Goal: Task Accomplishment & Management: Manage account settings

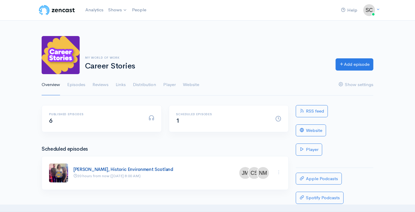
click at [154, 169] on link "[PERSON_NAME], Historic Environment Scotland" at bounding box center [123, 169] width 100 height 6
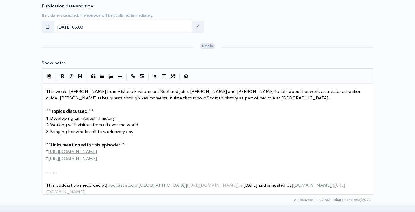
scroll to position [2, 0]
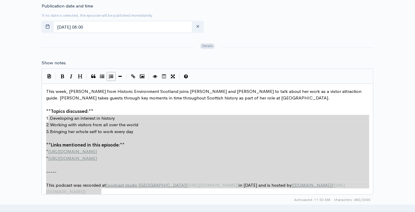
type textarea "**Topics discussed:** 1. Developing an interest in history 2. Working with visi…"
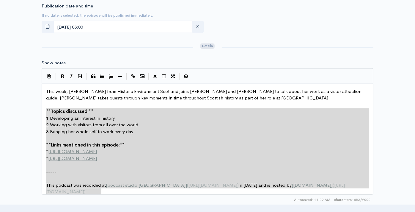
drag, startPoint x: 113, startPoint y: 192, endPoint x: 46, endPoint y: 110, distance: 105.7
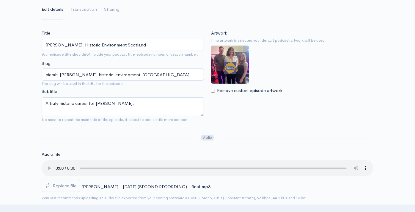
scroll to position [0, 0]
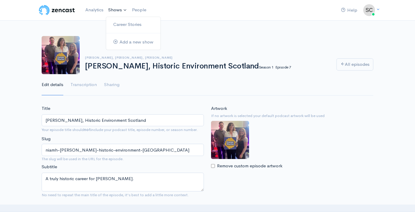
click at [113, 8] on link "Shows" at bounding box center [118, 10] width 24 height 13
click at [115, 24] on link "Career Stories" at bounding box center [133, 24] width 54 height 10
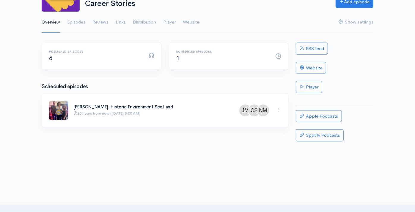
scroll to position [66, 0]
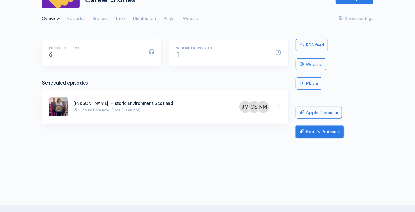
click at [328, 127] on link "Spotify Podcasts" at bounding box center [320, 132] width 48 height 12
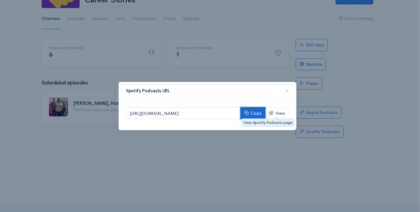
click at [257, 114] on button "Copy" at bounding box center [253, 113] width 25 height 12
click at [287, 87] on span "×" at bounding box center [288, 90] width 4 height 9
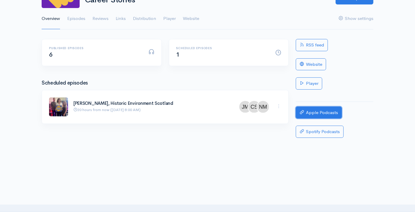
click at [310, 112] on link "Apple Podcasts" at bounding box center [319, 113] width 46 height 12
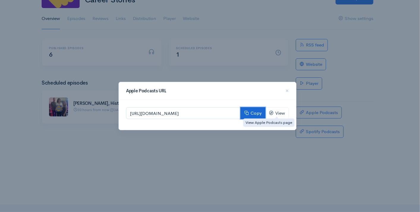
click at [256, 113] on button "Copy" at bounding box center [253, 113] width 25 height 12
click at [286, 92] on span "×" at bounding box center [288, 90] width 4 height 9
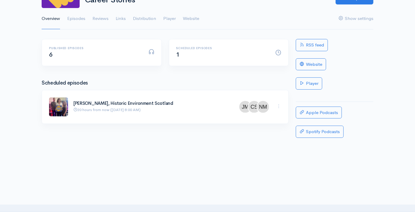
click at [110, 108] on p "20 hours from now ([DATE] 8:00 AM)" at bounding box center [152, 110] width 159 height 6
drag, startPoint x: 110, startPoint y: 108, endPoint x: 114, endPoint y: 102, distance: 6.8
click at [110, 107] on p "20 hours from now ([DATE] 8:00 AM)" at bounding box center [152, 110] width 159 height 6
click at [114, 102] on link "[PERSON_NAME], Historic Environment Scotland" at bounding box center [123, 103] width 100 height 6
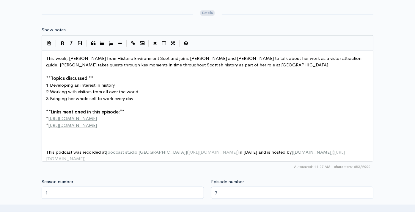
scroll to position [2, 0]
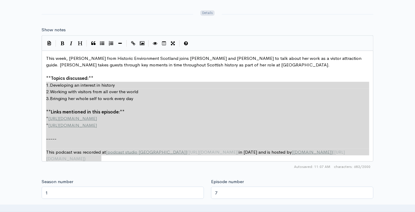
type textarea "This week, [PERSON_NAME] from Historic Environment Scotland joins [PERSON_NAME]…"
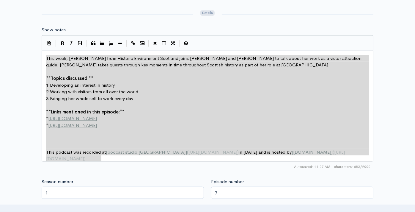
drag, startPoint x: 94, startPoint y: 158, endPoint x: 38, endPoint y: 59, distance: 114.4
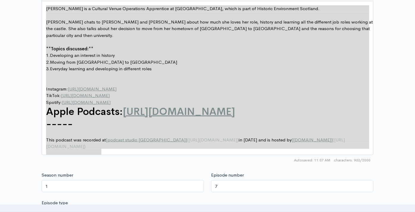
scroll to position [0, 0]
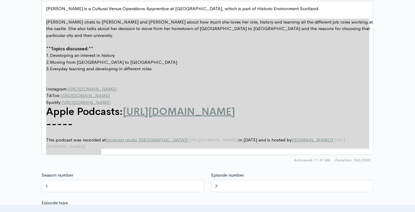
type textarea "[PERSON_NAME] is a Cultural Venue Operations Apprentice at [GEOGRAPHIC_DATA], w…"
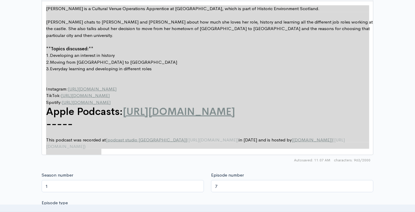
drag, startPoint x: 110, startPoint y: 135, endPoint x: 39, endPoint y: 10, distance: 143.7
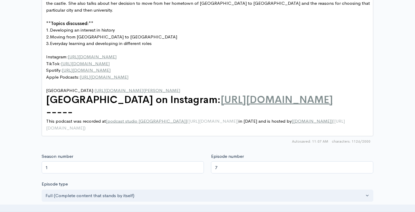
scroll to position [413, 0]
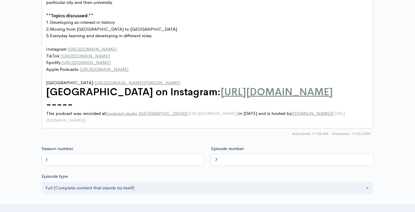
click at [5, 109] on div "Title [PERSON_NAME], Historic Environment Scotland Your episode title should no…" at bounding box center [207, 14] width 415 height 644
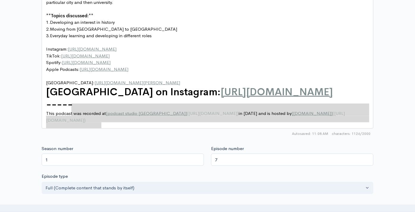
type textarea "[PERSON_NAME] is a Cultural Venue Operations Apprentice at [GEOGRAPHIC_DATA], w…"
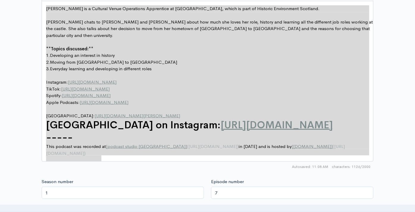
drag, startPoint x: 103, startPoint y: 124, endPoint x: -1, endPoint y: -25, distance: 181.4
paste textarea
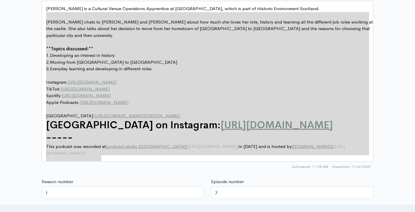
type textarea "[PERSON_NAME] is a Cultural Venue Operations Apprentice at [GEOGRAPHIC_DATA], w…"
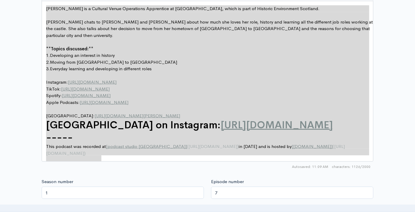
drag, startPoint x: 105, startPoint y: 156, endPoint x: 44, endPoint y: 2, distance: 165.9
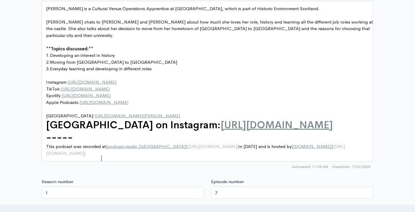
type textarea "e"
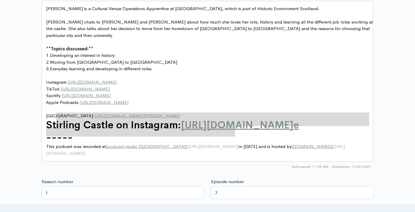
type textarea "[GEOGRAPHIC_DATA] on Instagram: [URL][DOMAIN_NAME]"
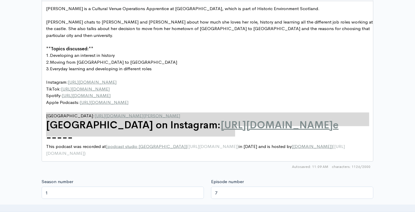
drag, startPoint x: 238, startPoint y: 128, endPoint x: 46, endPoint y: 114, distance: 191.8
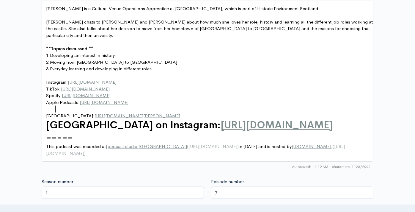
click at [55, 113] on span "[GEOGRAPHIC_DATA]: [URL][DOMAIN_NAME][PERSON_NAME]" at bounding box center [113, 116] width 134 height 6
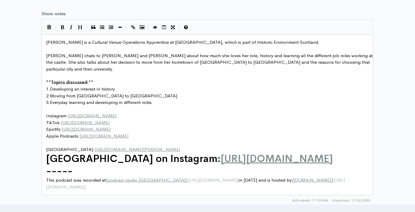
scroll to position [347, 0]
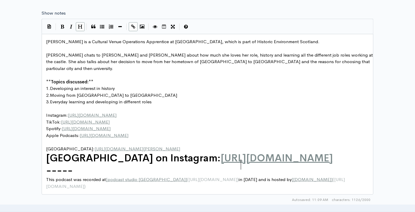
type textarea "[GEOGRAPHIC_DATA] on Instagram: [URL][DOMAIN_NAME]"
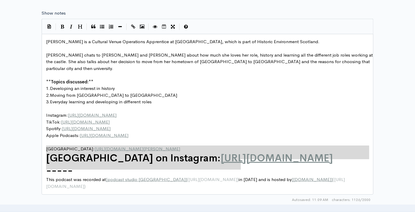
drag, startPoint x: 254, startPoint y: 161, endPoint x: 24, endPoint y: 145, distance: 230.8
click at [59, 25] on button "Bold" at bounding box center [62, 26] width 9 height 9
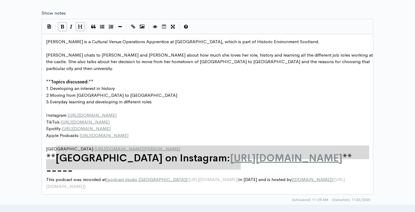
click at [59, 25] on button "Bold" at bounding box center [62, 26] width 9 height 9
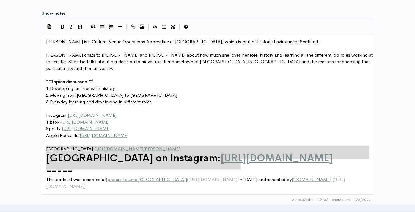
click at [73, 176] on pre "-----" at bounding box center [210, 170] width 331 height 12
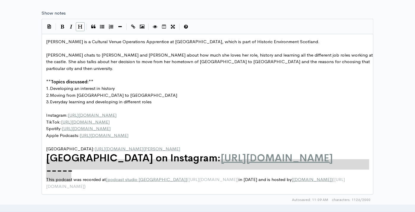
type textarea "[GEOGRAPHIC_DATA] on Instagram: [URL][DOMAIN_NAME] -----"
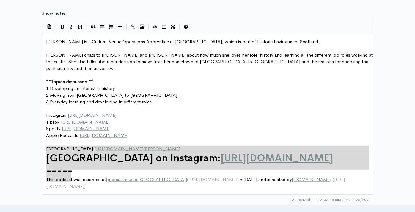
drag, startPoint x: 75, startPoint y: 176, endPoint x: 37, endPoint y: 149, distance: 46.2
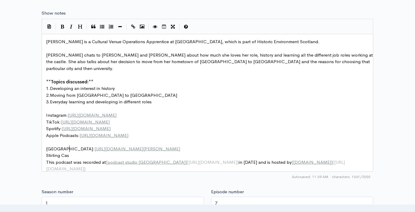
type textarea "Stirling Caslt"
type textarea "tle on Instagram: [URL][DOMAIN_NAME]"
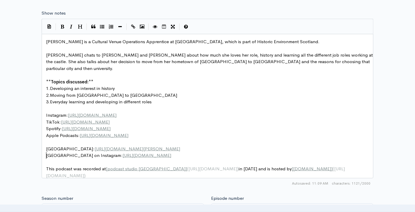
click at [95, 79] on pre "** Topics discussed: **" at bounding box center [210, 82] width 331 height 7
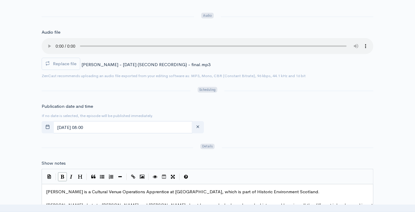
scroll to position [0, 0]
